Goal: Book appointment/travel/reservation

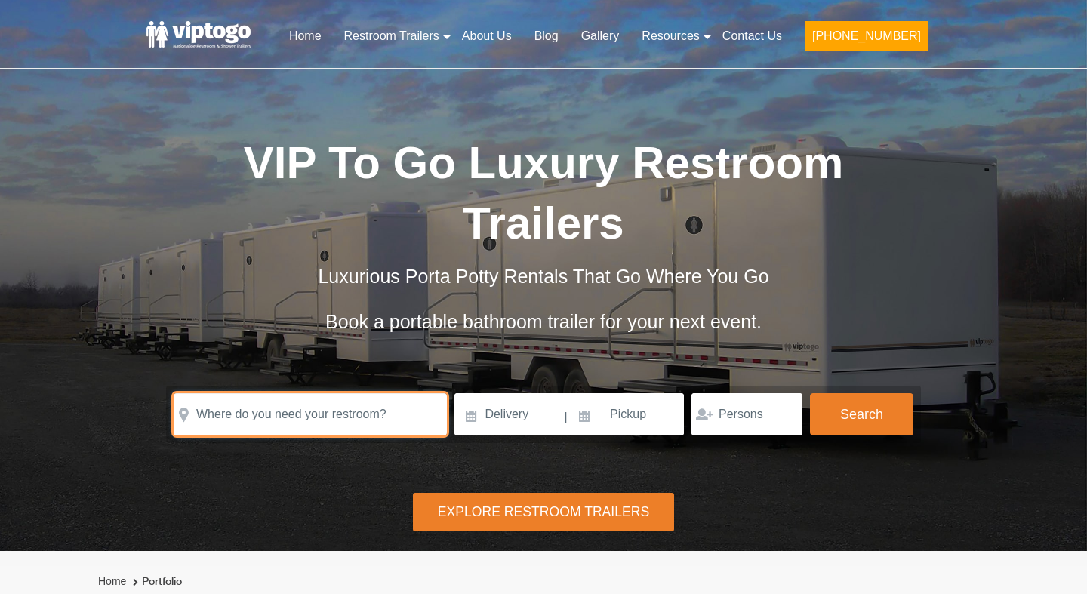
click at [348, 417] on input "text" at bounding box center [310, 414] width 273 height 42
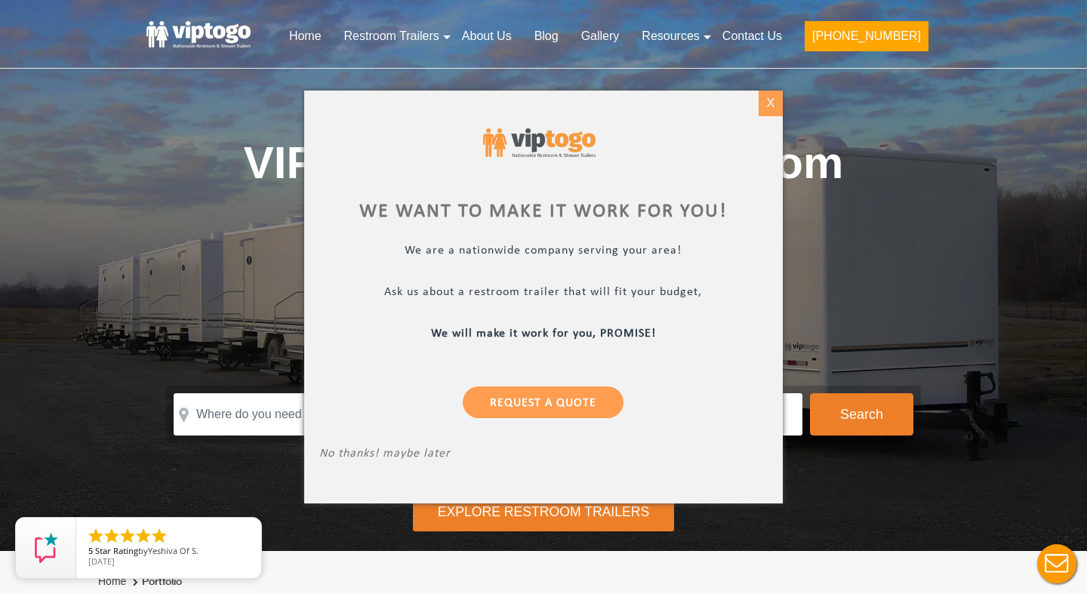
click at [776, 111] on div "X" at bounding box center [770, 104] width 23 height 26
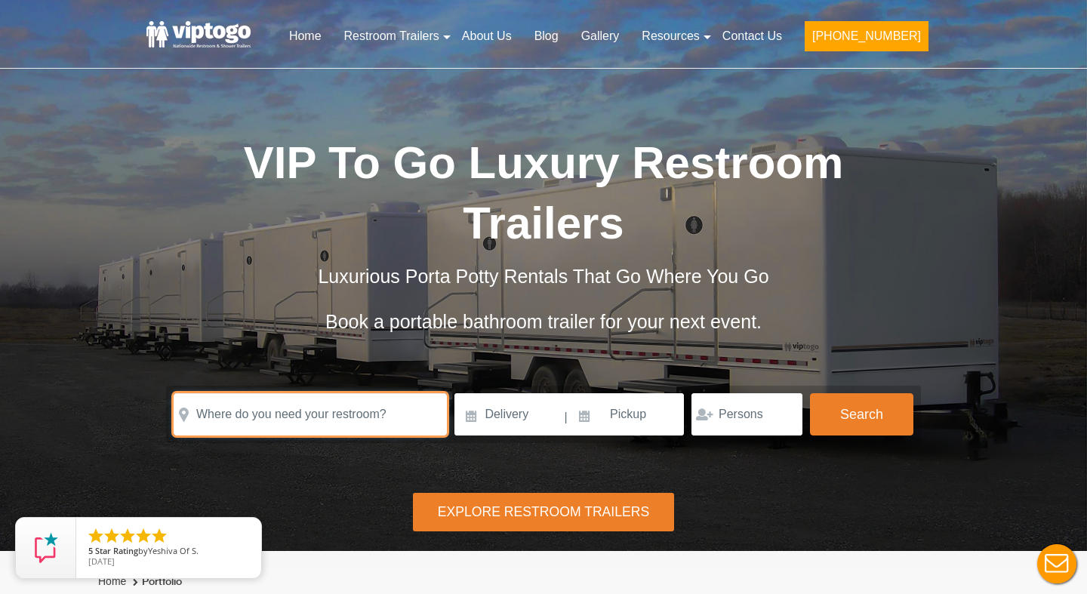
click at [310, 418] on input "text" at bounding box center [310, 414] width 273 height 42
paste input "[PERSON_NAME], IL 61010"
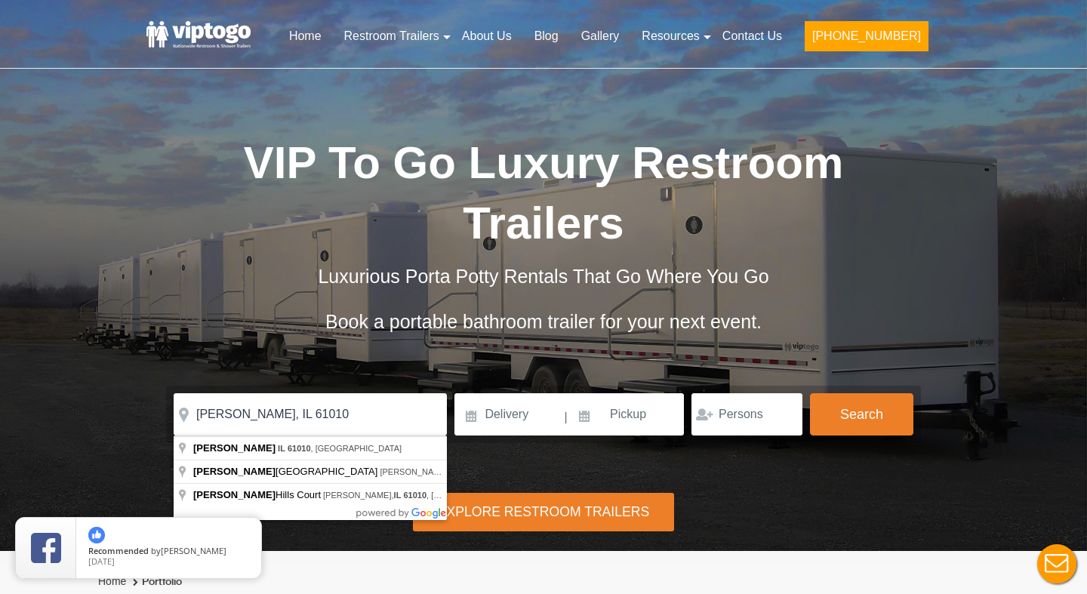
type input "[PERSON_NAME], IL 61010, [GEOGRAPHIC_DATA]"
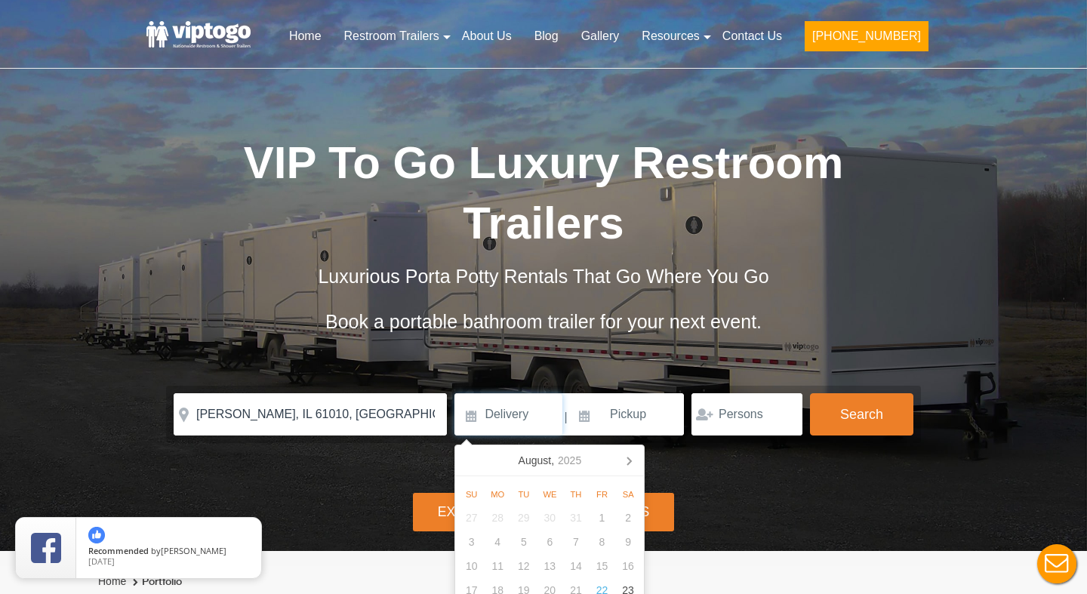
click at [526, 404] on input at bounding box center [509, 414] width 108 height 42
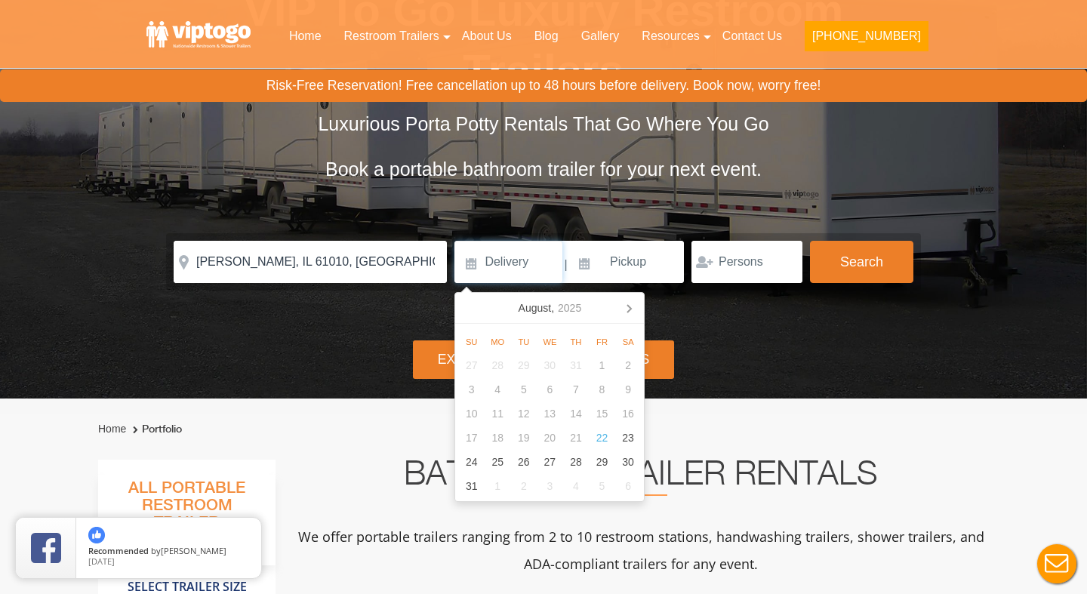
scroll to position [154, 0]
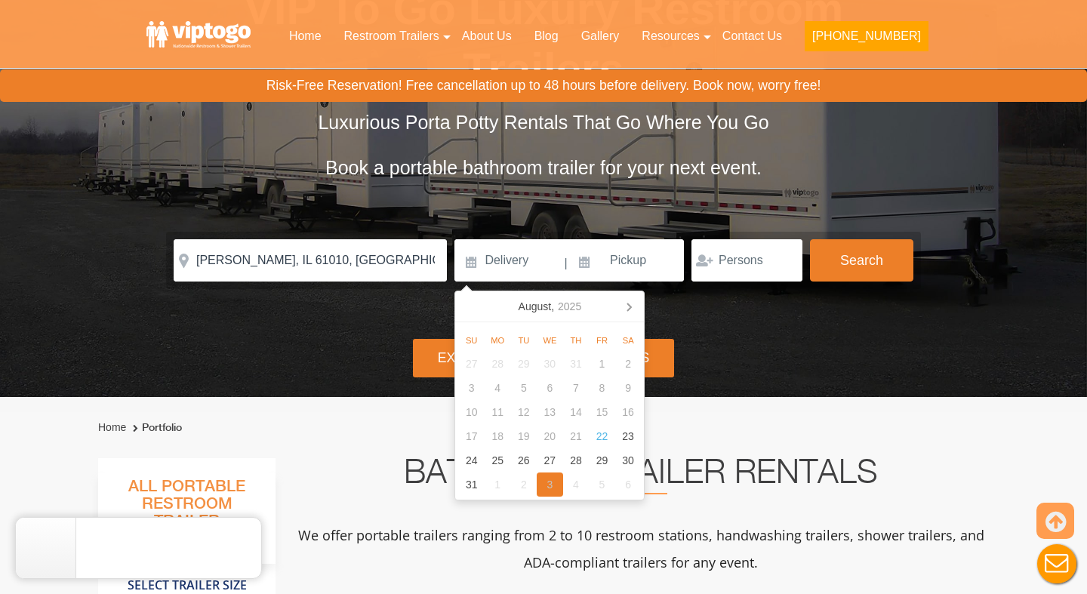
click at [544, 483] on div "3" at bounding box center [550, 485] width 26 height 24
type input "[DATE]"
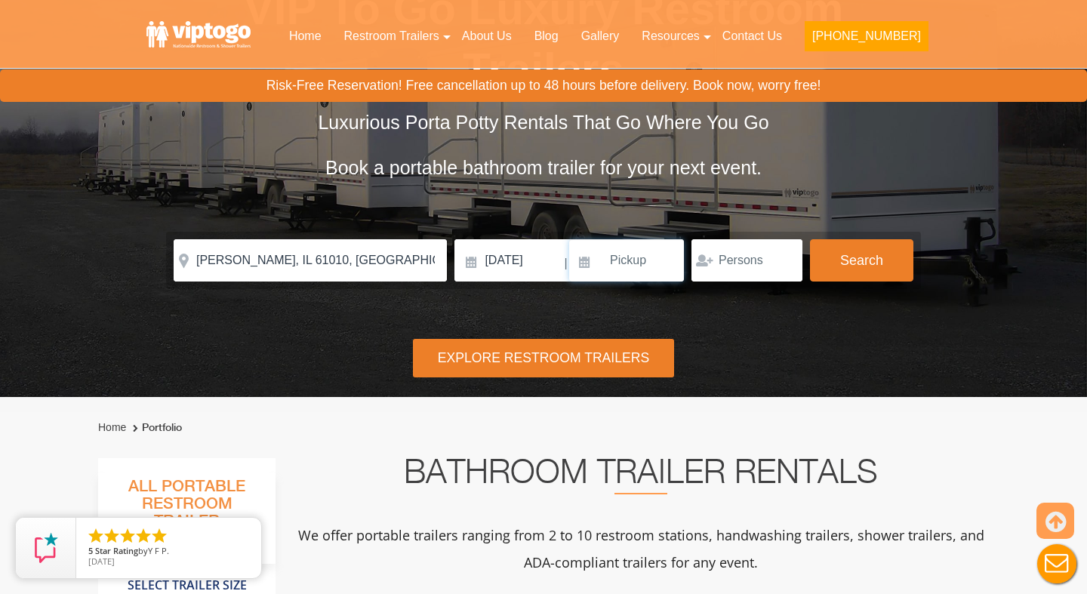
click at [610, 262] on input at bounding box center [626, 260] width 115 height 42
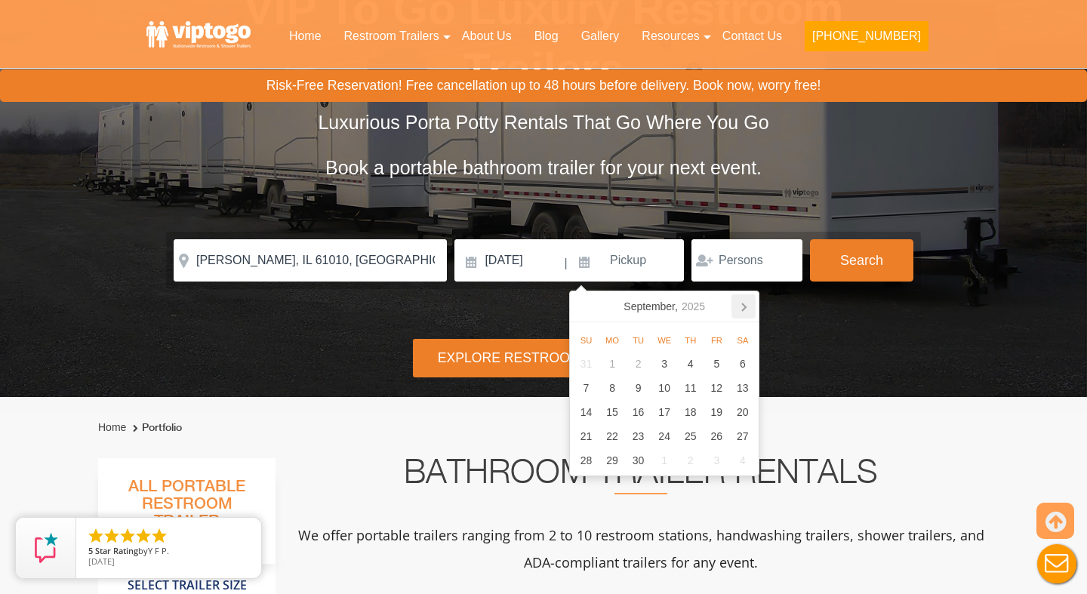
click at [745, 306] on icon at bounding box center [744, 308] width 4 height 8
click at [714, 361] on div "5" at bounding box center [717, 364] width 26 height 24
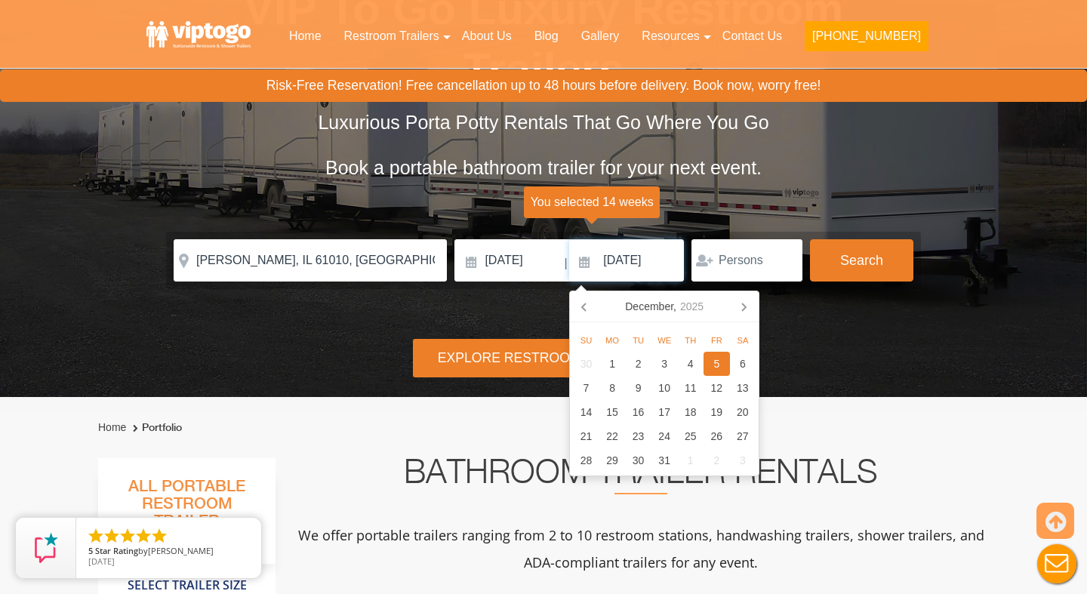
click at [641, 269] on input "[DATE]" at bounding box center [626, 260] width 115 height 42
click at [713, 385] on div "12" at bounding box center [717, 388] width 26 height 24
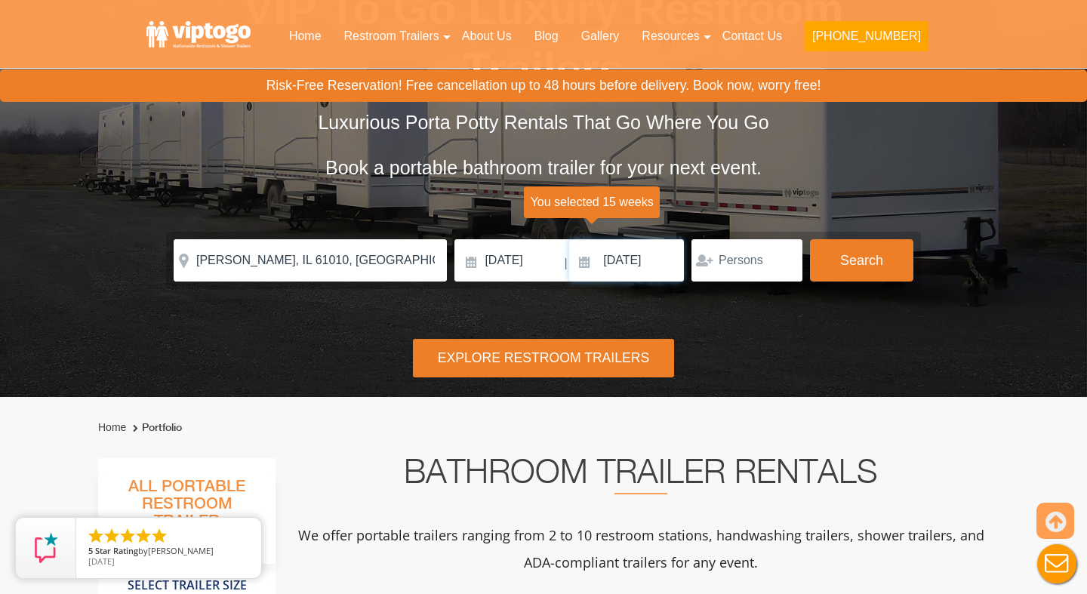
click at [640, 261] on input "[DATE]" at bounding box center [626, 260] width 115 height 42
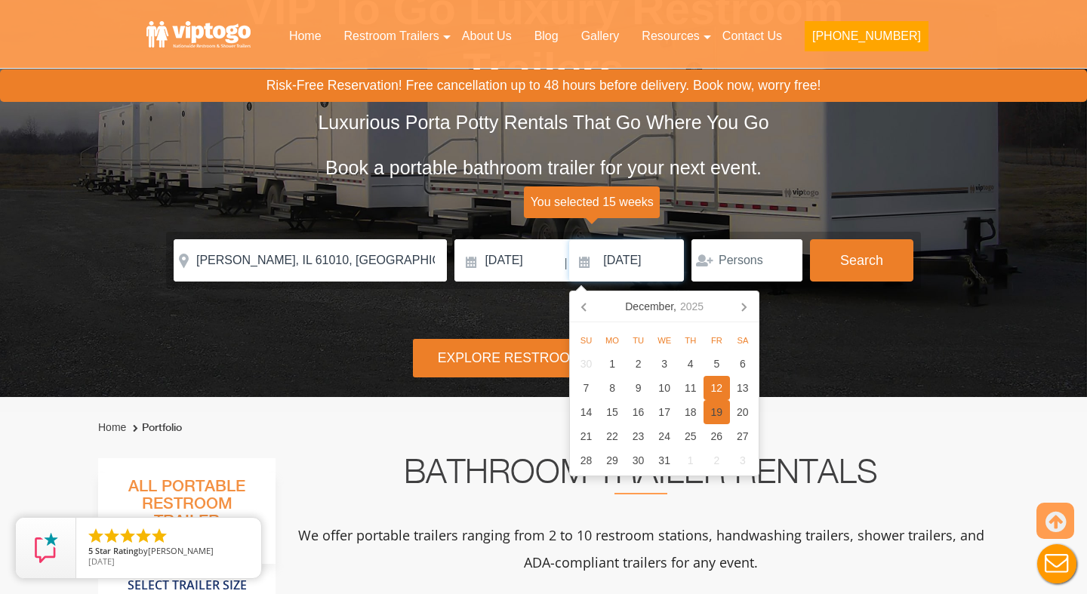
click at [717, 420] on div "19" at bounding box center [717, 412] width 26 height 24
type input "[DATE]"
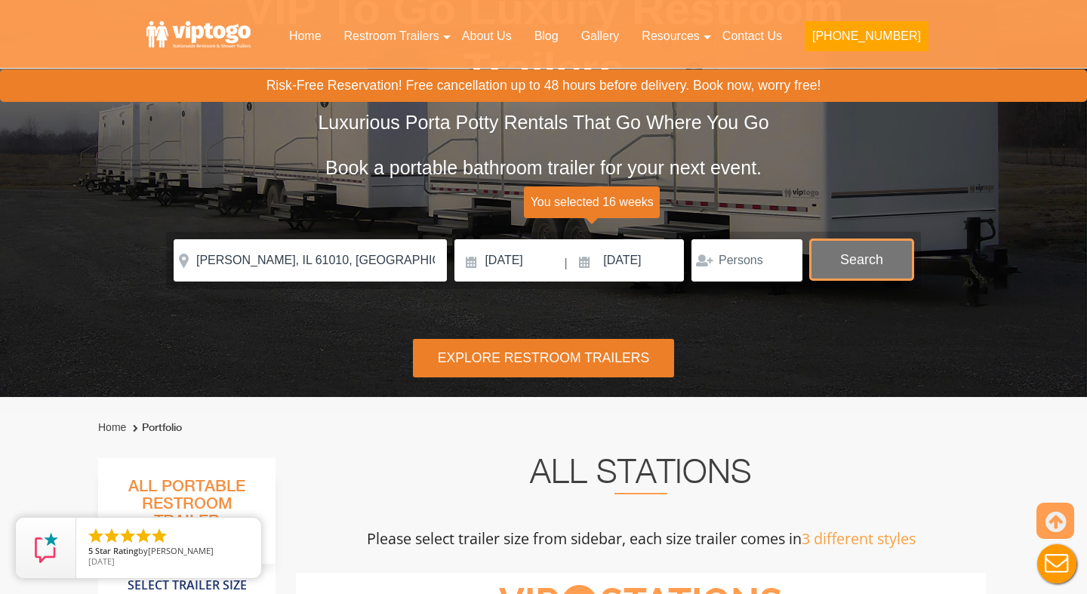
click at [843, 267] on button "Search" at bounding box center [861, 259] width 103 height 41
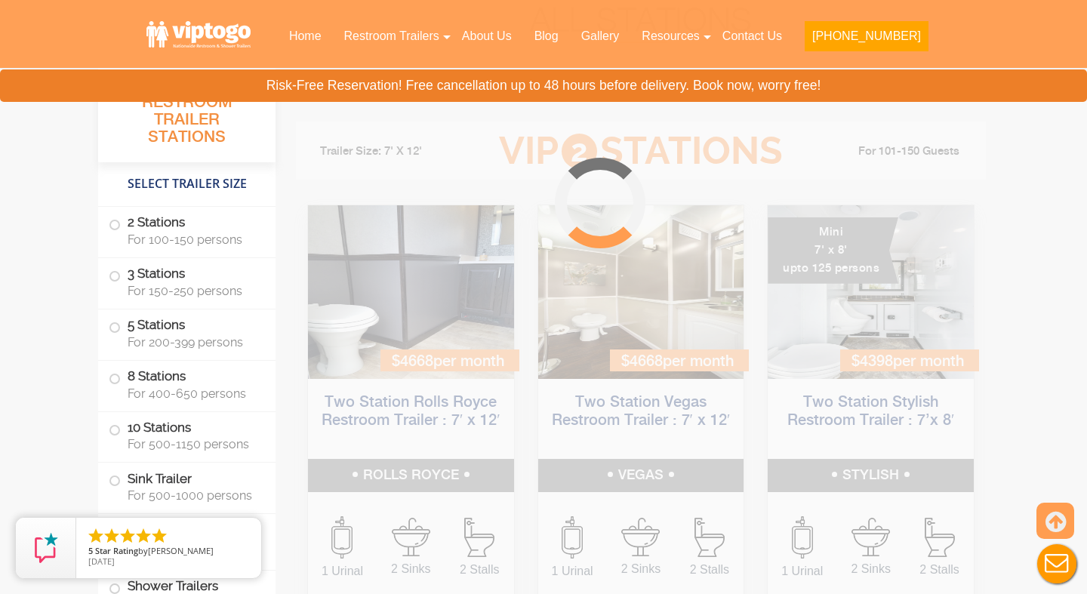
scroll to position [612, 0]
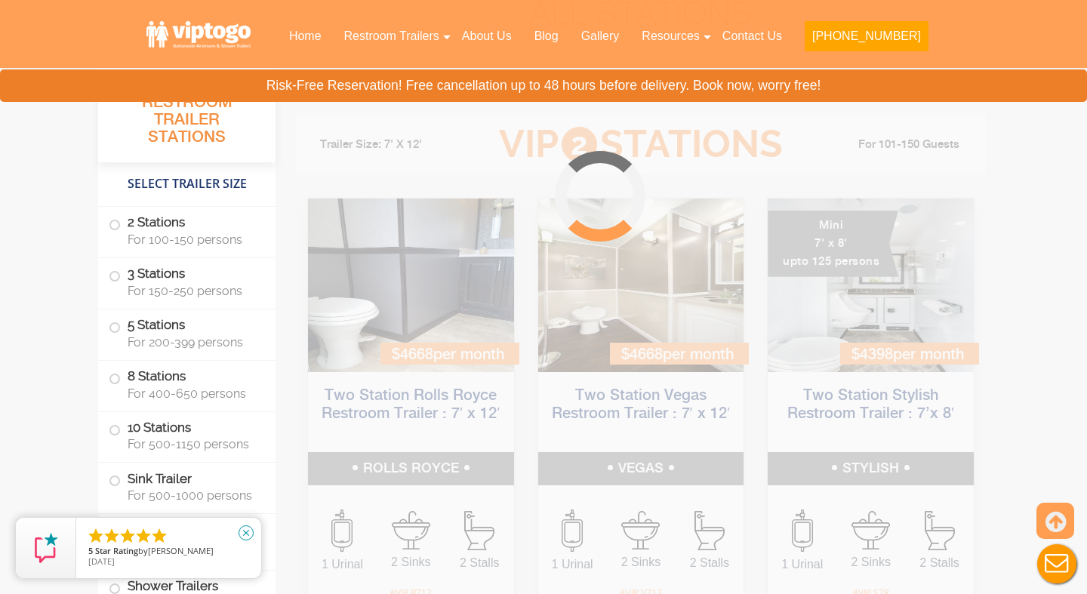
click at [245, 534] on icon "close" at bounding box center [246, 533] width 15 height 15
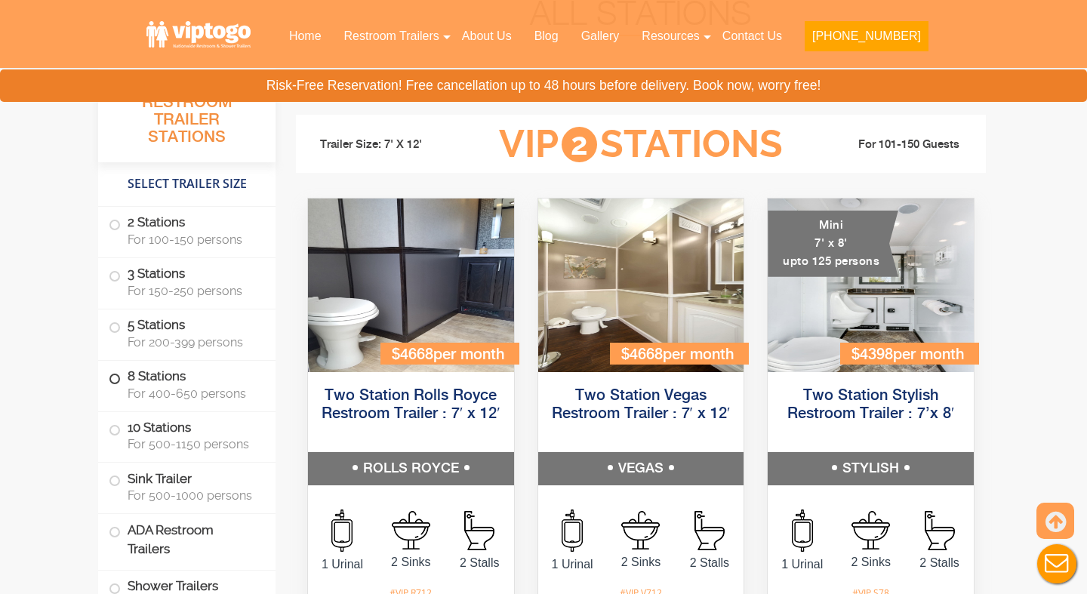
click at [200, 390] on span "For 400-650 persons" at bounding box center [193, 394] width 130 height 14
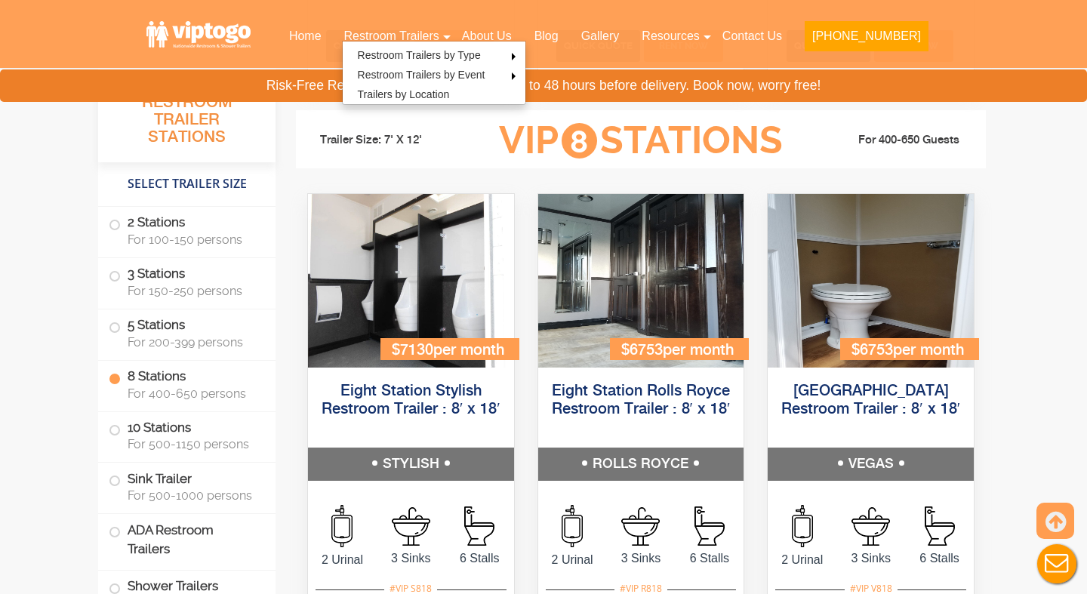
scroll to position [2861, 0]
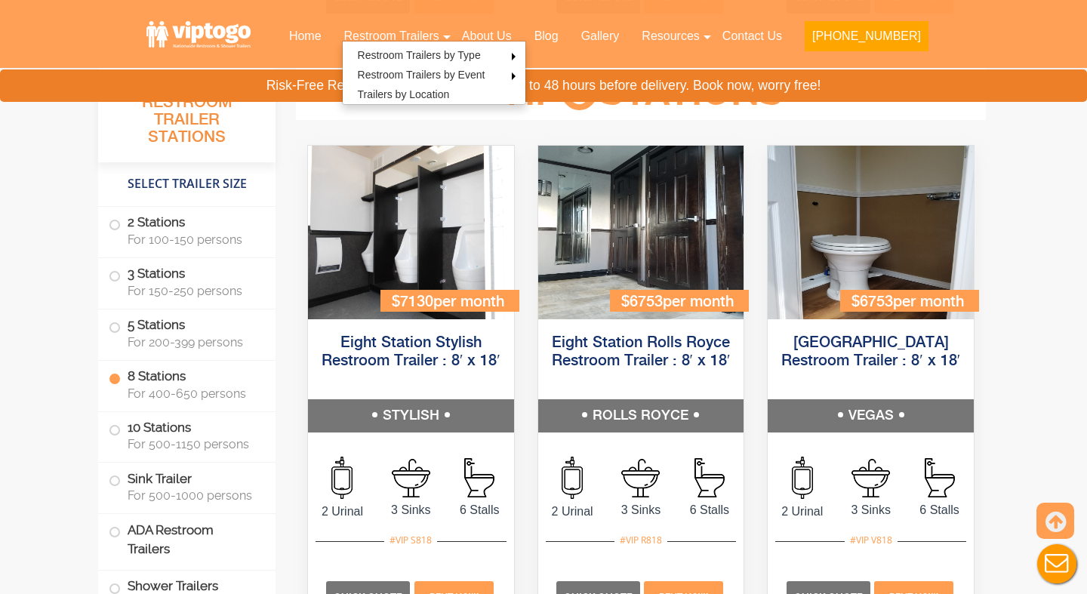
click at [205, 372] on label "8 Stations For 400-650 persons" at bounding box center [187, 384] width 156 height 47
